Goal: Contribute content: Add original content to the website for others to see

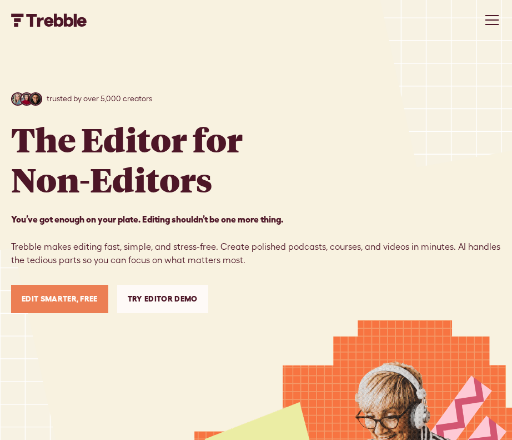
click at [142, 301] on link "Try Editor Demo" at bounding box center [162, 298] width 91 height 28
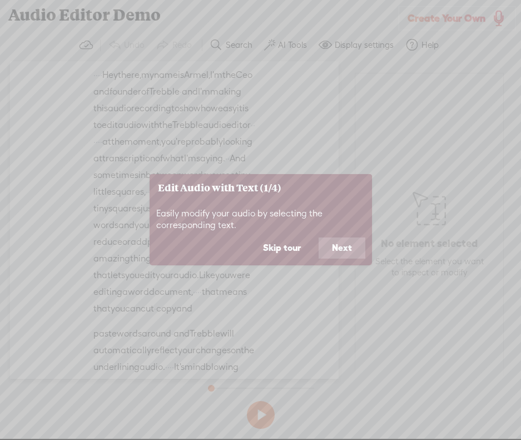
click at [293, 243] on button "Skip tour" at bounding box center [281, 247] width 64 height 21
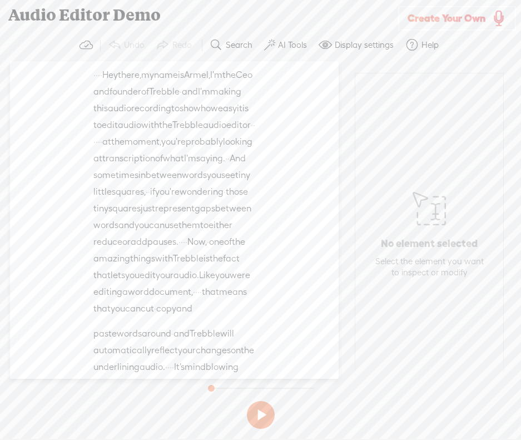
click at [301, 349] on div "Unknown · · · · Hey there, · my name is Armel, · I'm the Ceo and founder of · T…" at bounding box center [174, 219] width 328 height 317
click at [184, 83] on span "Armel," at bounding box center [197, 75] width 26 height 17
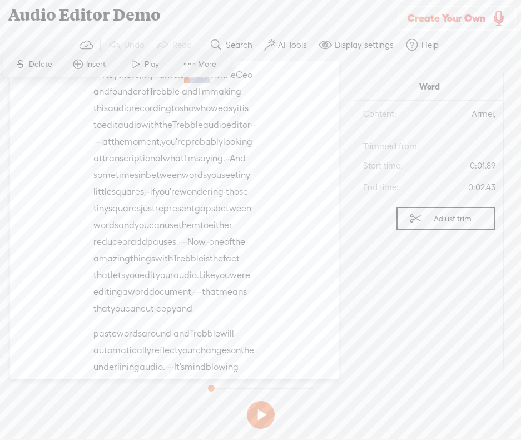
click at [184, 83] on span "Armel," at bounding box center [197, 75] width 26 height 17
drag, startPoint x: 117, startPoint y: 87, endPoint x: 157, endPoint y: 66, distance: 45.2
click at [157, 66] on span "Play" at bounding box center [152, 64] width 17 height 11
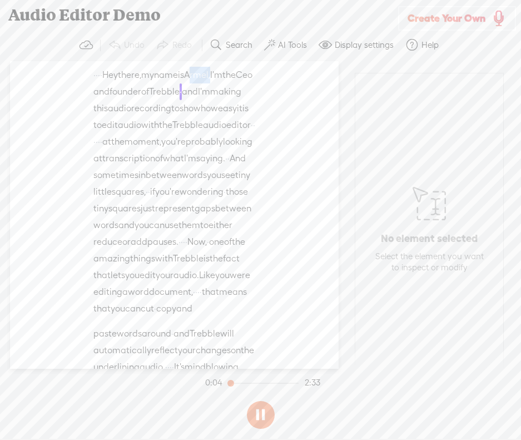
click at [283, 153] on div "Unknown · · · · Hey there, · my name is Armel, · I'm the Ceo and founder of · T…" at bounding box center [174, 214] width 328 height 307
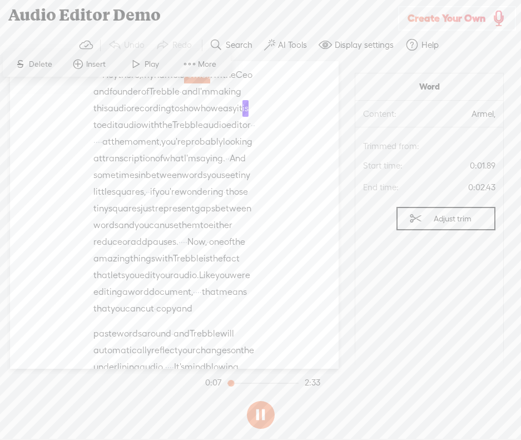
click at [263, 418] on button at bounding box center [261, 415] width 28 height 28
click at [274, 14] on div "Audio Editor Demo" at bounding box center [199, 15] width 397 height 29
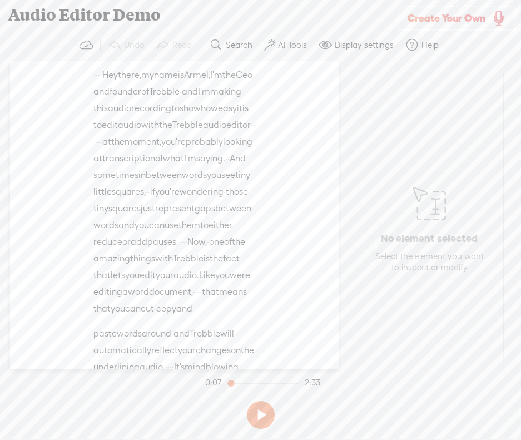
click at [442, 14] on span "Create Your Own" at bounding box center [446, 18] width 78 height 13
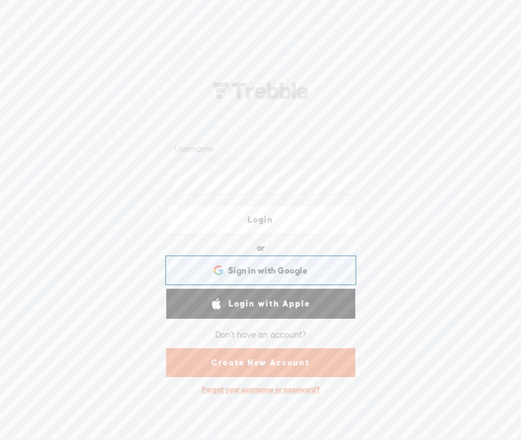
click at [272, 277] on div "Sign in with Google Sign in with Google. Opens in new tab" at bounding box center [260, 270] width 173 height 26
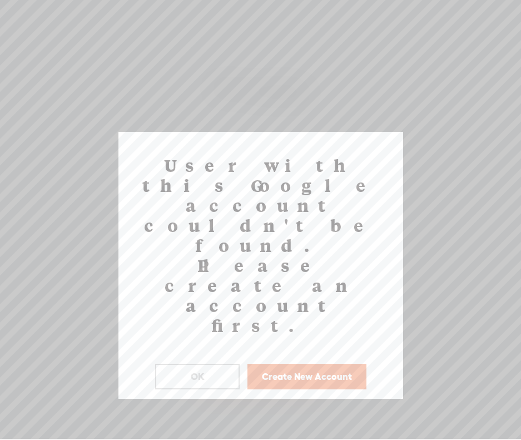
click at [277, 363] on button "Create New Account" at bounding box center [306, 376] width 119 height 26
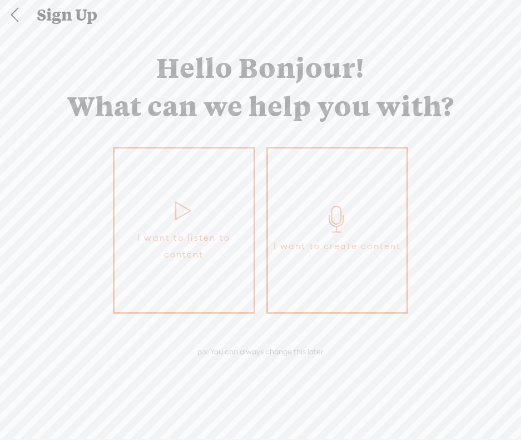
click at [315, 233] on link "I want to create content" at bounding box center [337, 230] width 142 height 167
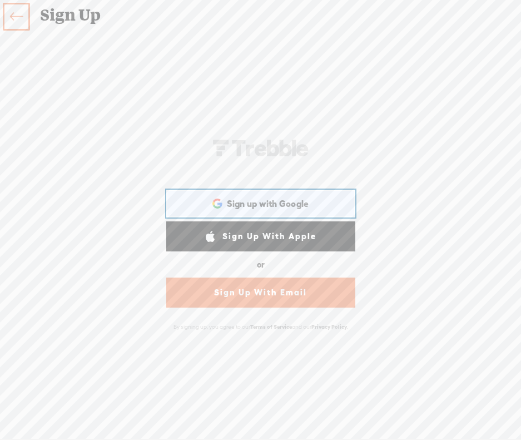
click at [264, 199] on span "Sign up with Google" at bounding box center [268, 204] width 82 height 12
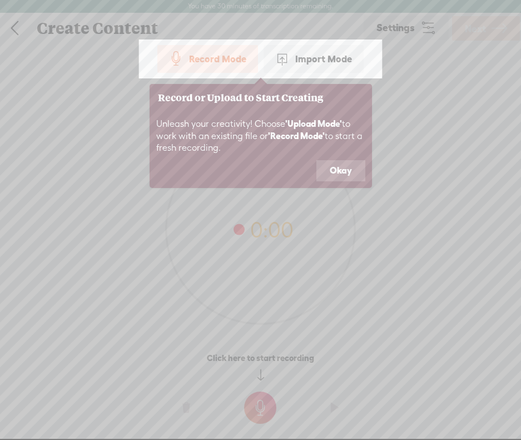
click at [327, 173] on button "Okay" at bounding box center [340, 170] width 49 height 21
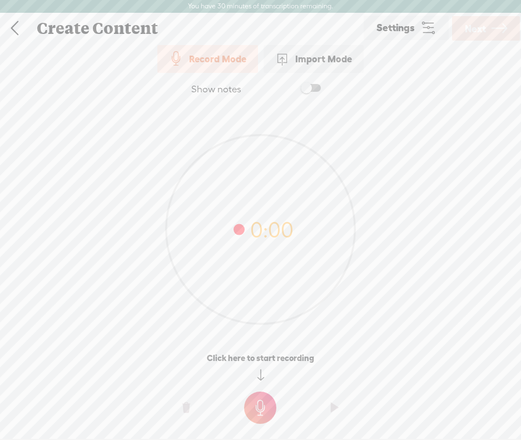
click at [216, 181] on icon at bounding box center [260, 229] width 189 height 189
click at [274, 402] on t at bounding box center [260, 407] width 32 height 32
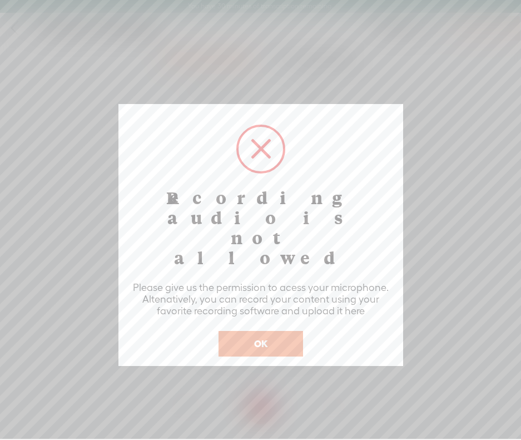
click at [269, 331] on button "OK" at bounding box center [260, 344] width 84 height 26
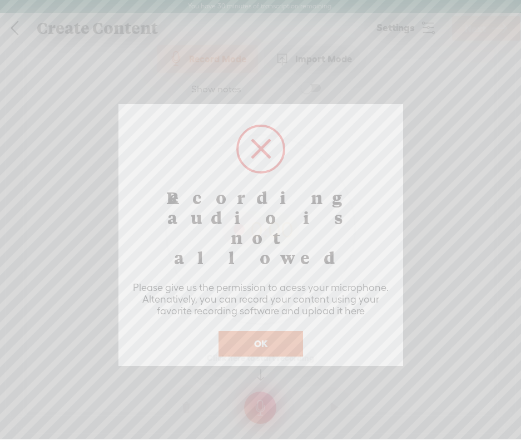
scroll to position [13, 0]
